Goal: Information Seeking & Learning: Learn about a topic

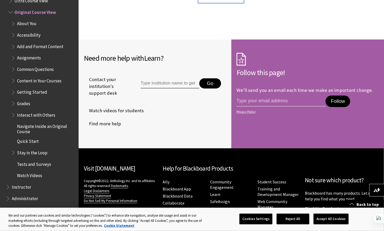
scroll to position [682, 0]
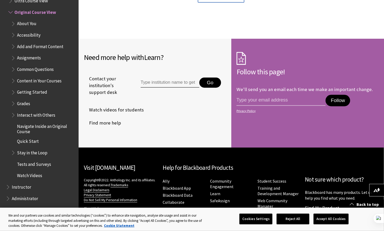
click at [17, 187] on span "Instructor" at bounding box center [21, 186] width 19 height 7
click at [23, 107] on span "Grades" at bounding box center [43, 103] width 64 height 9
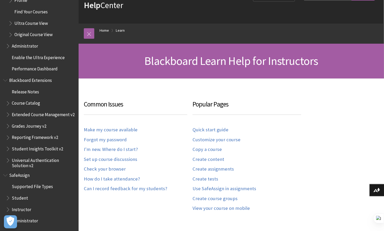
scroll to position [31, 0]
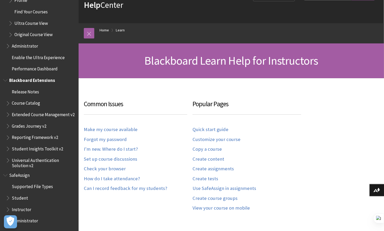
click at [30, 150] on span "Student Insights Toolkit v2" at bounding box center [37, 148] width 51 height 7
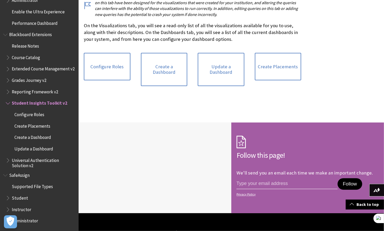
scroll to position [618, 0]
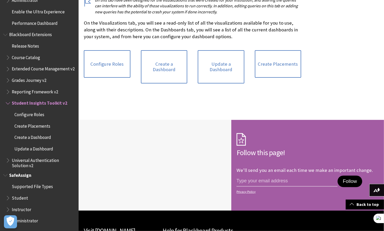
click at [20, 213] on span "Instructor" at bounding box center [41, 210] width 70 height 9
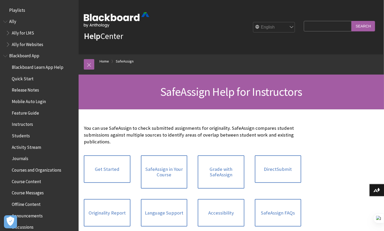
scroll to position [589, 0]
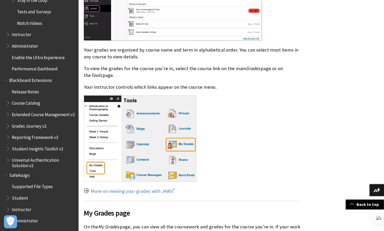
scroll to position [316, 0]
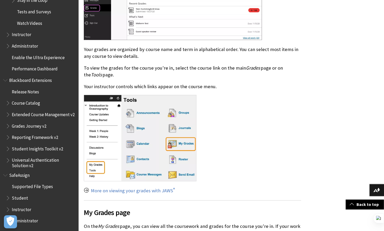
click at [19, 197] on span "Student" at bounding box center [20, 197] width 16 height 7
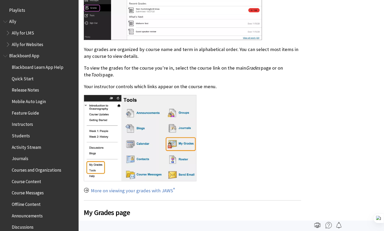
scroll to position [711, 0]
